Goal: Task Accomplishment & Management: Use online tool/utility

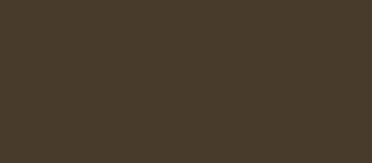
click at [140, 0] on html "Got it" at bounding box center [186, 0] width 372 height 0
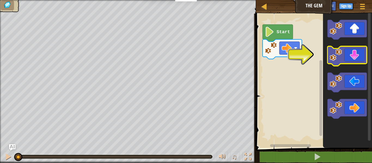
click at [358, 55] on icon "Blockly Workspace" at bounding box center [347, 56] width 39 height 20
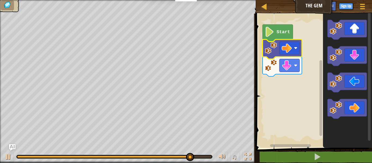
click at [283, 85] on rect "Blockly Workspace" at bounding box center [314, 79] width 118 height 137
click at [294, 50] on rect "Blockly Workspace" at bounding box center [290, 48] width 20 height 13
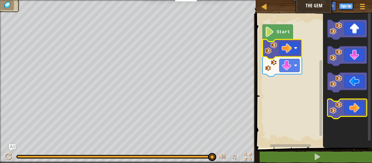
click at [345, 108] on icon "Blockly Workspace" at bounding box center [347, 109] width 39 height 20
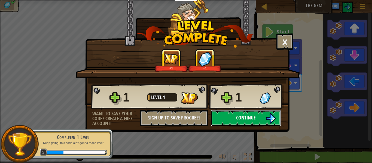
click at [276, 121] on img at bounding box center [271, 118] width 10 height 10
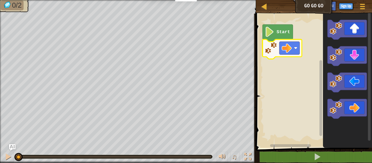
click at [276, 73] on rect "Blockly Workspace" at bounding box center [314, 79] width 118 height 137
click at [290, 48] on image "Blockly Workspace" at bounding box center [287, 48] width 10 height 10
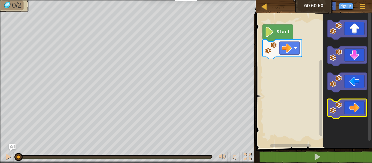
click at [357, 106] on icon "Blockly Workspace" at bounding box center [347, 109] width 39 height 20
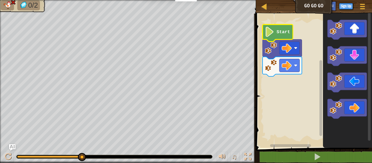
click at [283, 32] on text "Start" at bounding box center [284, 31] width 14 height 5
click at [264, 7] on div at bounding box center [264, 6] width 7 height 7
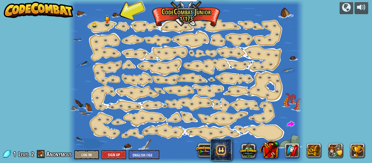
click at [99, 21] on div at bounding box center [185, 81] width 235 height 163
click at [107, 21] on img at bounding box center [107, 16] width 5 height 12
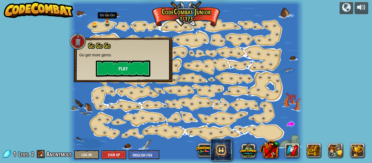
click at [107, 21] on img at bounding box center [107, 16] width 5 height 12
click at [134, 71] on button "Play" at bounding box center [123, 69] width 55 height 16
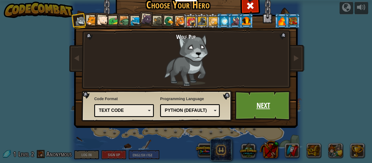
click at [238, 98] on link "Next" at bounding box center [263, 106] width 57 height 30
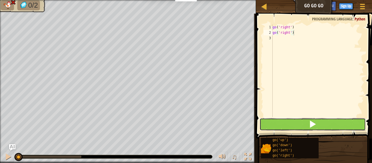
click at [318, 124] on button at bounding box center [313, 124] width 106 height 13
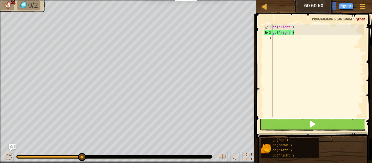
click at [313, 124] on span at bounding box center [313, 125] width 8 height 8
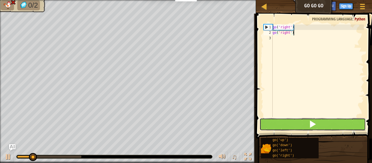
click at [313, 126] on span at bounding box center [313, 125] width 8 height 8
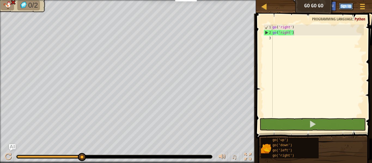
click at [344, 7] on button "Sign Up" at bounding box center [346, 6] width 14 height 7
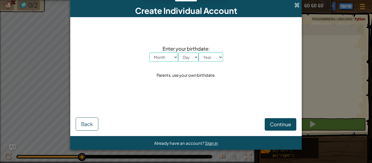
click at [328, 55] on div "Create Individual Account Enter your birthdate: Month January February March Ap…" at bounding box center [186, 81] width 372 height 163
click at [299, 6] on span at bounding box center [297, 5] width 6 height 6
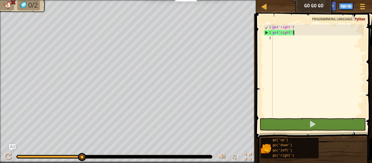
click at [319, 10] on div "Game Menu Sign Up Ask AI" at bounding box center [344, 7] width 50 height 13
click at [318, 8] on div "Map Go Go Go Game Menu Sign Up Ask AI" at bounding box center [314, 7] width 116 height 14
click at [264, 5] on div at bounding box center [264, 6] width 7 height 7
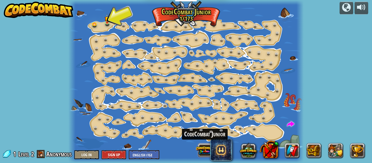
click at [203, 150] on button at bounding box center [205, 150] width 17 height 17
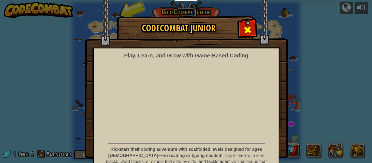
click at [243, 29] on span at bounding box center [247, 30] width 9 height 9
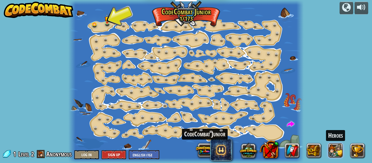
click at [334, 150] on button at bounding box center [336, 150] width 15 height 15
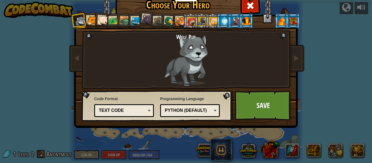
click at [91, 18] on div at bounding box center [92, 21] width 10 height 10
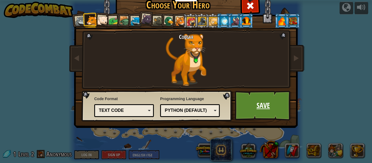
click at [267, 111] on link "Save" at bounding box center [263, 106] width 57 height 30
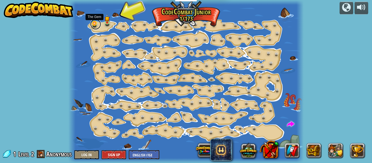
click at [96, 24] on link at bounding box center [95, 24] width 11 height 11
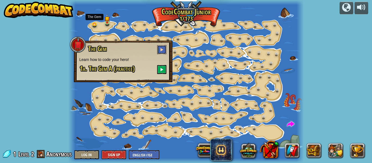
click at [161, 51] on span at bounding box center [162, 50] width 4 height 4
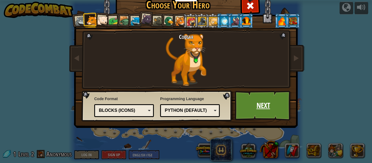
click at [278, 109] on link "Next" at bounding box center [263, 106] width 57 height 30
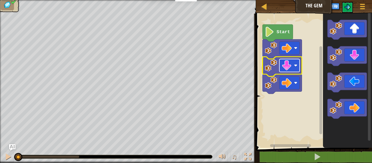
click at [288, 66] on image "Blockly Workspace" at bounding box center [287, 66] width 10 height 10
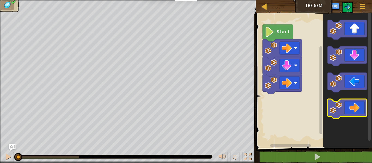
click at [340, 103] on image "Blockly Workspace" at bounding box center [336, 108] width 12 height 12
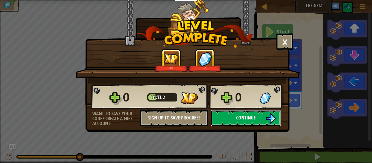
click at [264, 118] on button "Continue" at bounding box center [246, 118] width 70 height 16
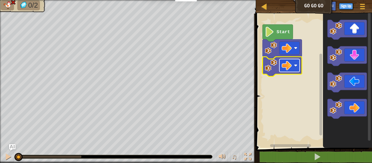
click at [294, 67] on rect "Blockly Workspace" at bounding box center [290, 65] width 20 height 13
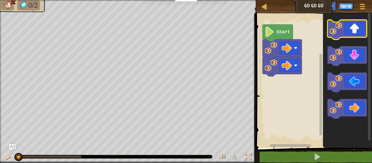
click at [353, 33] on icon "Blockly Workspace" at bounding box center [347, 30] width 39 height 20
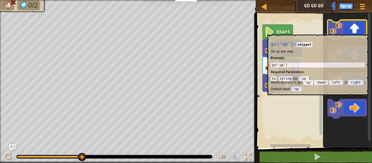
click at [354, 32] on icon "Blockly Workspace" at bounding box center [347, 30] width 39 height 20
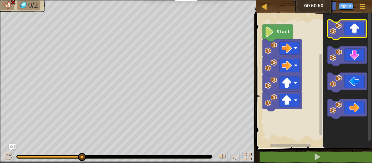
click at [354, 32] on icon "Blockly Workspace" at bounding box center [347, 30] width 39 height 20
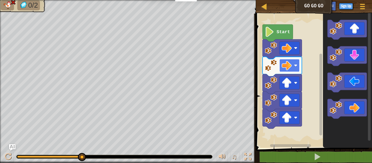
click at [297, 68] on rect "Blockly Workspace" at bounding box center [290, 65] width 20 height 13
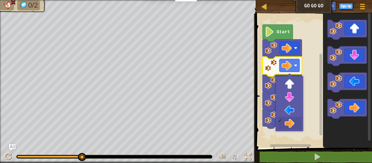
click at [280, 30] on text "Start" at bounding box center [284, 31] width 14 height 5
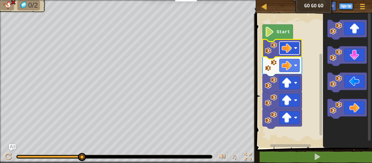
click at [287, 49] on image "Blockly Workspace" at bounding box center [287, 48] width 10 height 10
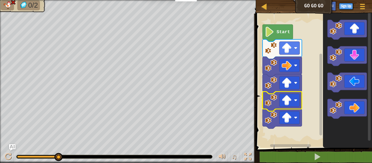
click at [300, 105] on icon "Blockly Workspace" at bounding box center [282, 102] width 39 height 20
click at [285, 102] on image "Blockly Workspace" at bounding box center [287, 100] width 10 height 10
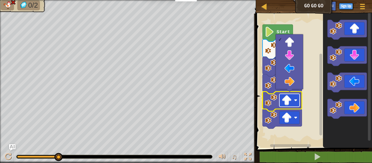
click at [282, 98] on image "Blockly Workspace" at bounding box center [287, 100] width 10 height 10
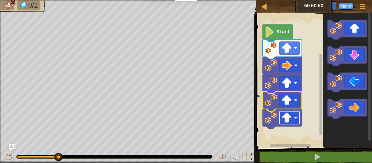
click at [294, 115] on rect "Blockly Workspace" at bounding box center [290, 118] width 20 height 13
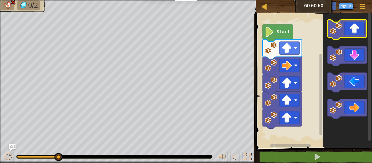
click at [343, 35] on icon "Blockly Workspace" at bounding box center [347, 30] width 39 height 20
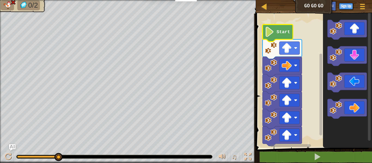
click at [278, 29] on text "Start" at bounding box center [284, 31] width 14 height 5
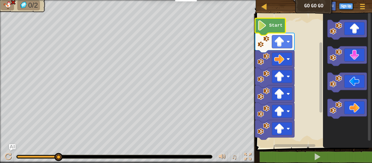
click at [271, 23] on text "Start" at bounding box center [276, 25] width 14 height 5
click at [265, 27] on image "Blockly Workspace" at bounding box center [263, 25] width 10 height 10
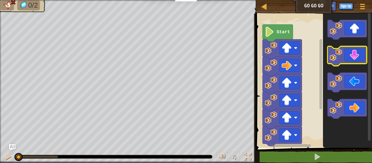
click at [334, 55] on image "Blockly Workspace" at bounding box center [336, 55] width 12 height 12
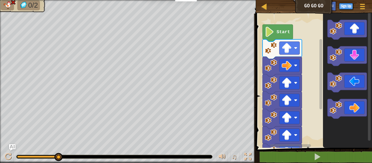
click at [283, 32] on text "Start" at bounding box center [284, 31] width 14 height 5
click at [276, 31] on icon "Blockly Workspace" at bounding box center [278, 33] width 30 height 17
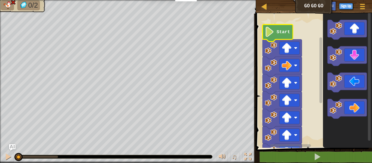
click at [284, 30] on text "Start" at bounding box center [284, 31] width 14 height 5
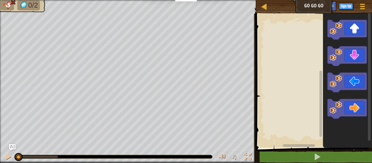
click at [281, 112] on rect "Blockly Workspace" at bounding box center [314, 79] width 118 height 137
click at [341, 85] on image "Blockly Workspace" at bounding box center [336, 81] width 12 height 12
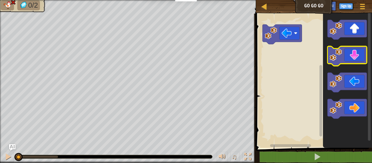
click at [362, 56] on icon "Blockly Workspace" at bounding box center [347, 56] width 39 height 20
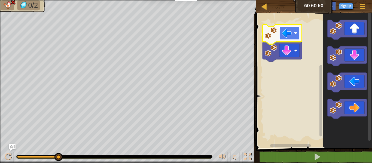
click at [284, 37] on image "Blockly Workspace" at bounding box center [287, 33] width 10 height 10
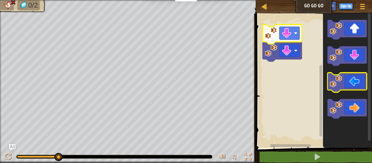
click at [359, 85] on icon "Blockly Workspace" at bounding box center [347, 83] width 39 height 20
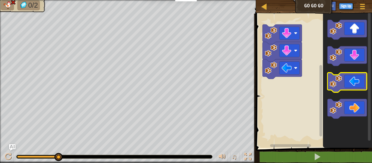
click at [359, 85] on icon "Blockly Workspace" at bounding box center [347, 83] width 39 height 20
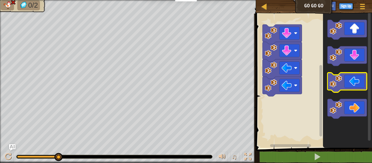
click at [359, 85] on icon "Blockly Workspace" at bounding box center [347, 83] width 39 height 20
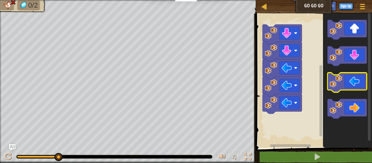
click at [359, 85] on icon "Blockly Workspace" at bounding box center [347, 83] width 39 height 20
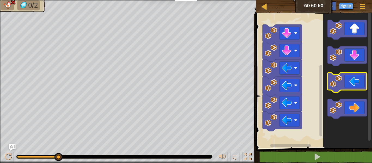
click at [359, 85] on icon "Blockly Workspace" at bounding box center [347, 83] width 39 height 20
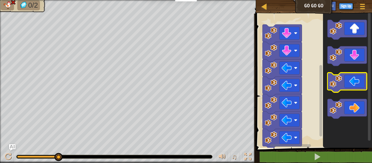
click at [359, 85] on icon "Blockly Workspace" at bounding box center [347, 83] width 39 height 20
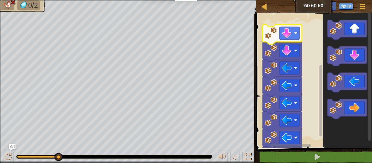
click at [270, 37] on image "Blockly Workspace" at bounding box center [271, 33] width 12 height 12
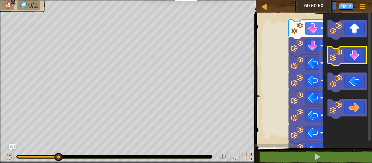
click at [348, 48] on div "Blockly Workspace" at bounding box center [314, 79] width 118 height 137
